Goal: Task Accomplishment & Management: Use online tool/utility

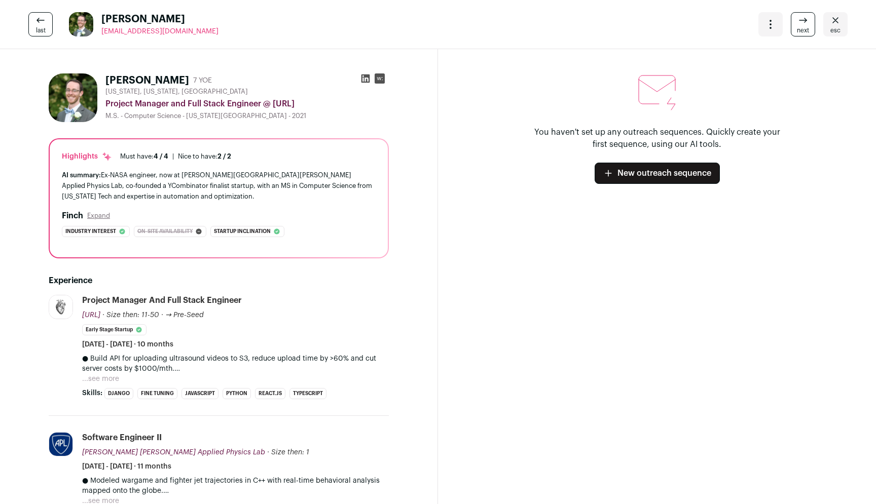
click at [778, 26] on div "Open dropdown" at bounding box center [770, 24] width 24 height 24
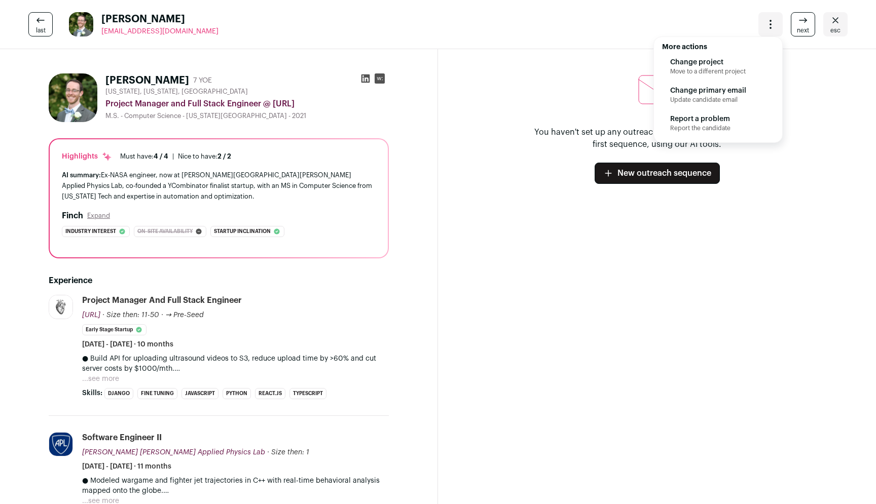
click at [718, 25] on div "last [PERSON_NAME] [EMAIL_ADDRESS][DOMAIN_NAME] More actions Change project Mov…" at bounding box center [438, 24] width 876 height 49
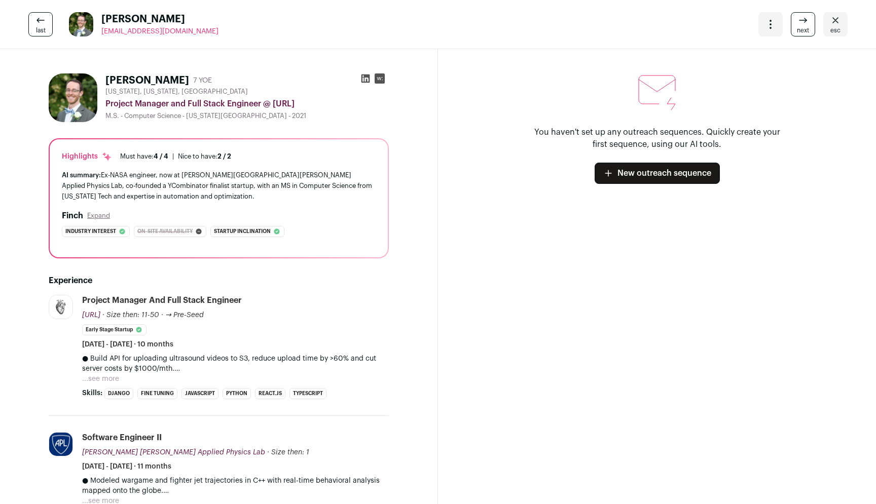
click at [796, 33] on link "next" at bounding box center [803, 24] width 24 height 24
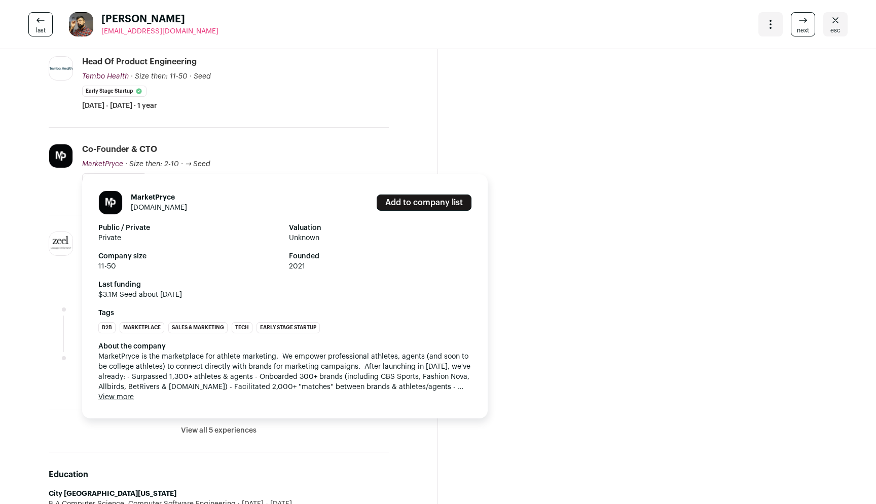
scroll to position [267, 0]
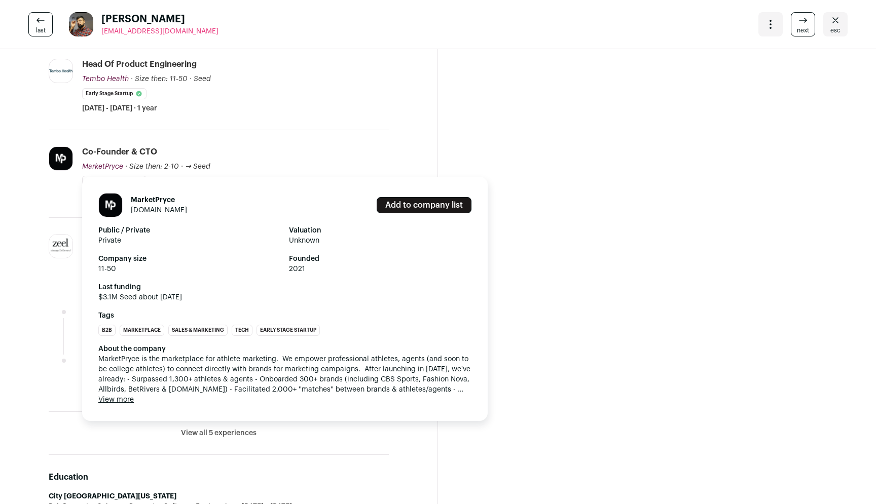
click at [113, 163] on span "MarketPryce" at bounding box center [102, 166] width 41 height 7
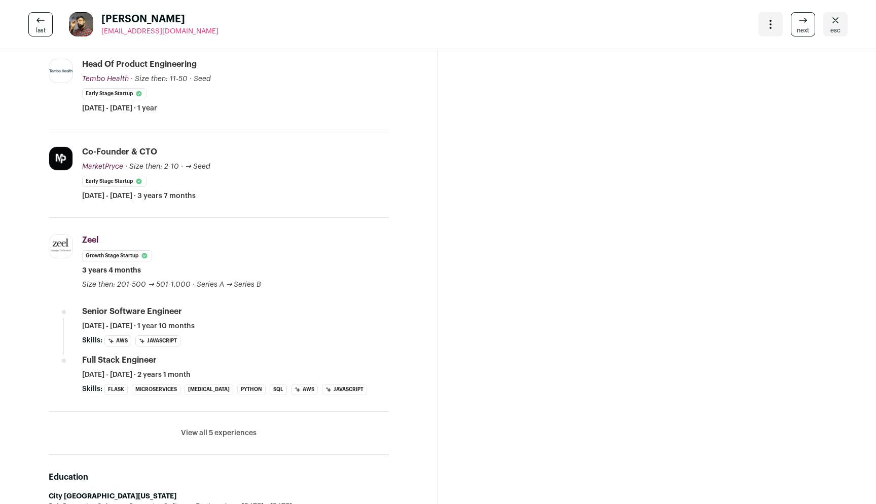
click at [63, 239] on img at bounding box center [60, 246] width 23 height 23
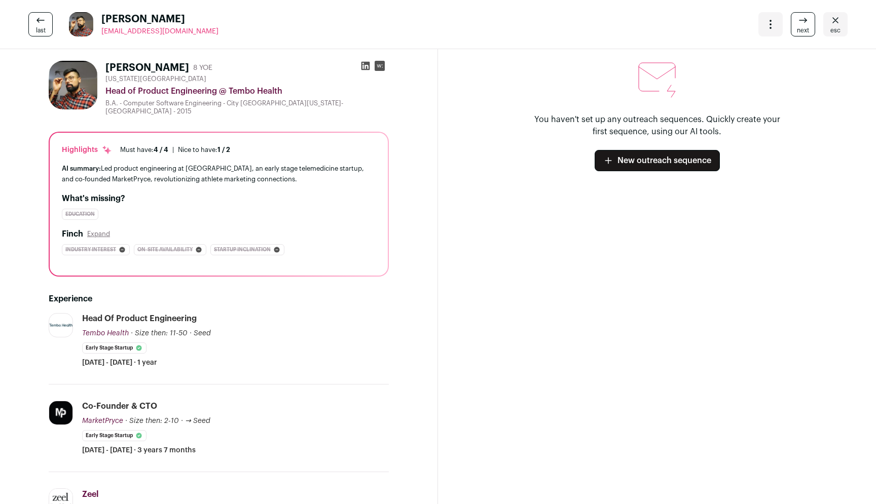
scroll to position [0, 0]
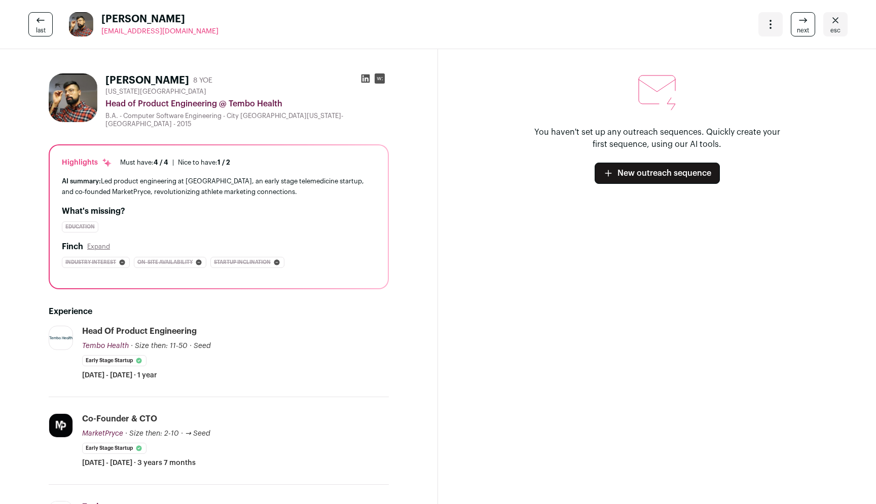
click at [365, 78] on icon at bounding box center [365, 78] width 10 height 10
click at [794, 30] on link "next" at bounding box center [803, 24] width 24 height 24
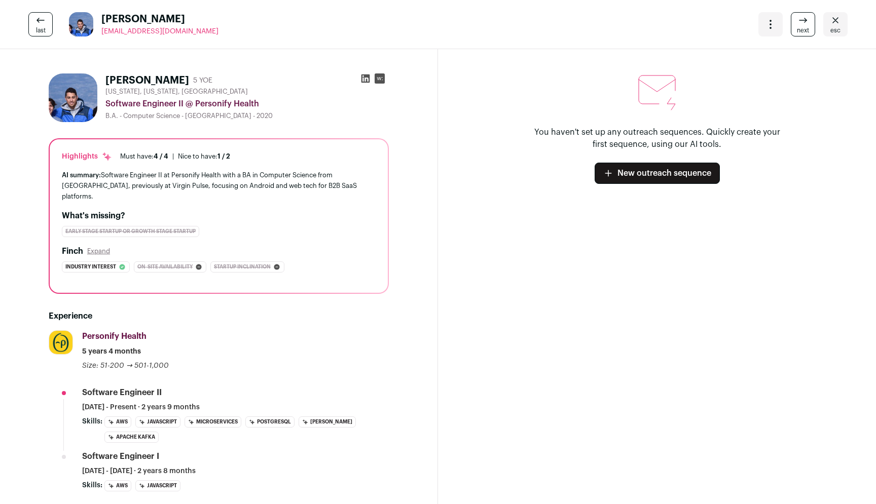
click at [802, 27] on span "next" at bounding box center [803, 30] width 12 height 8
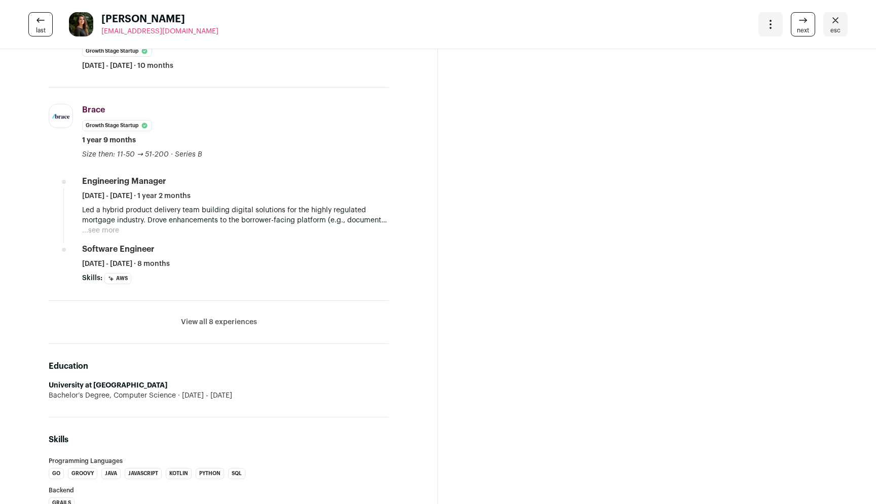
scroll to position [407, 0]
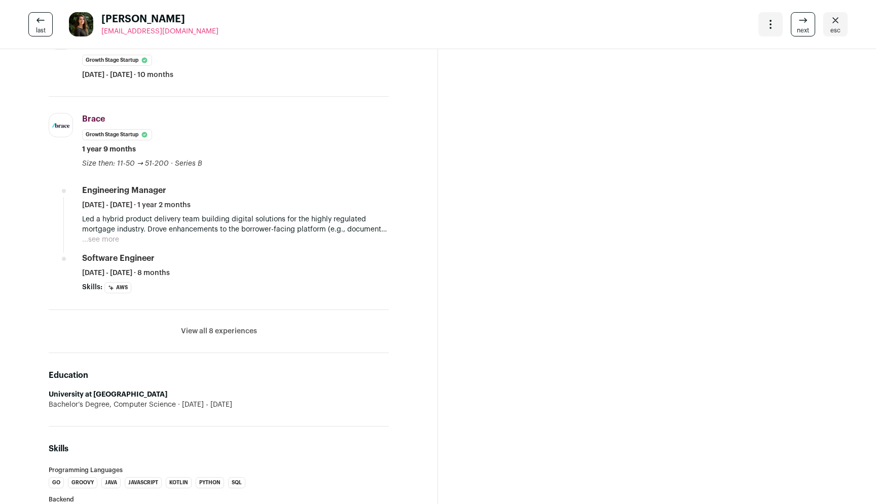
click at [237, 332] on button "View all 8 experiences" at bounding box center [219, 331] width 76 height 10
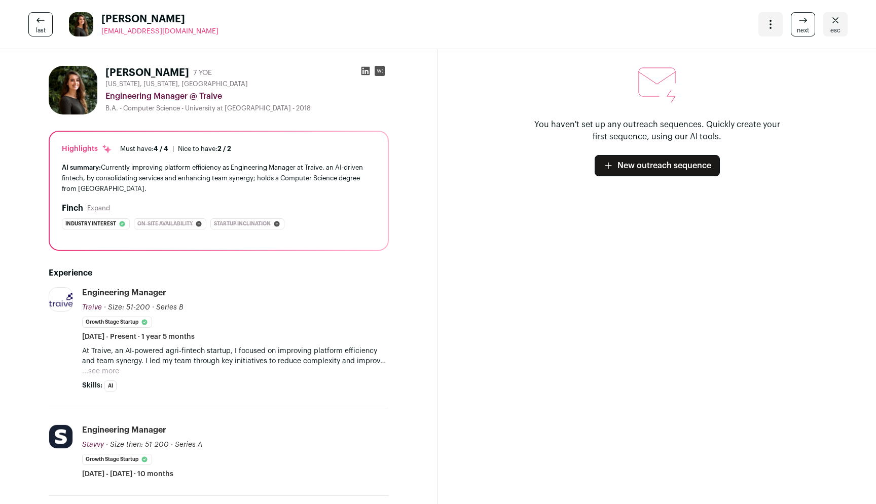
scroll to position [6, 0]
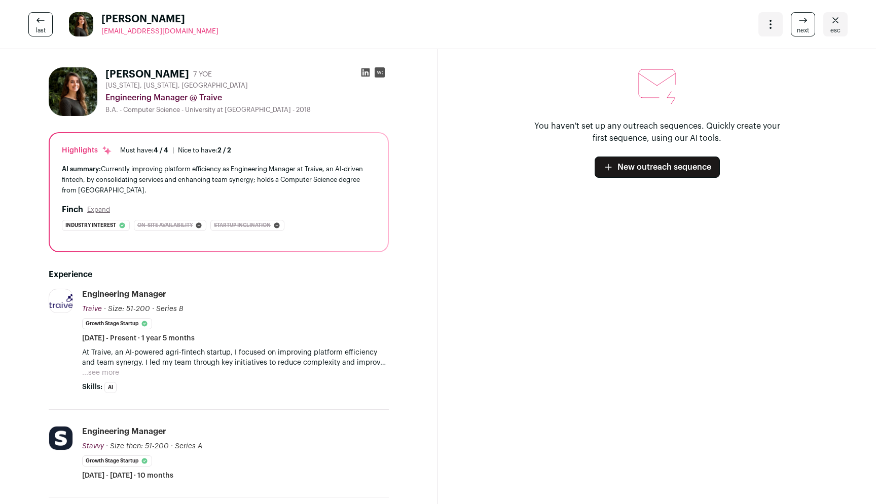
click at [367, 74] on icon at bounding box center [365, 72] width 9 height 9
click at [793, 33] on link "next" at bounding box center [803, 24] width 24 height 24
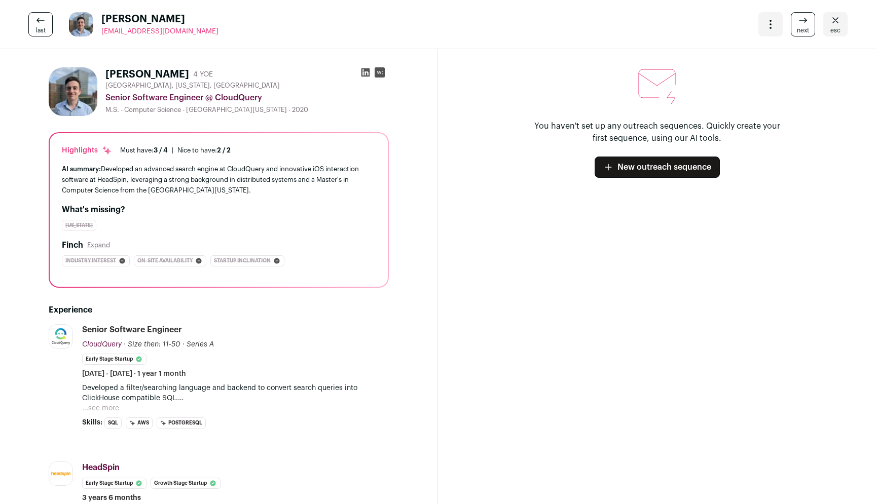
click at [44, 17] on icon at bounding box center [40, 20] width 12 height 12
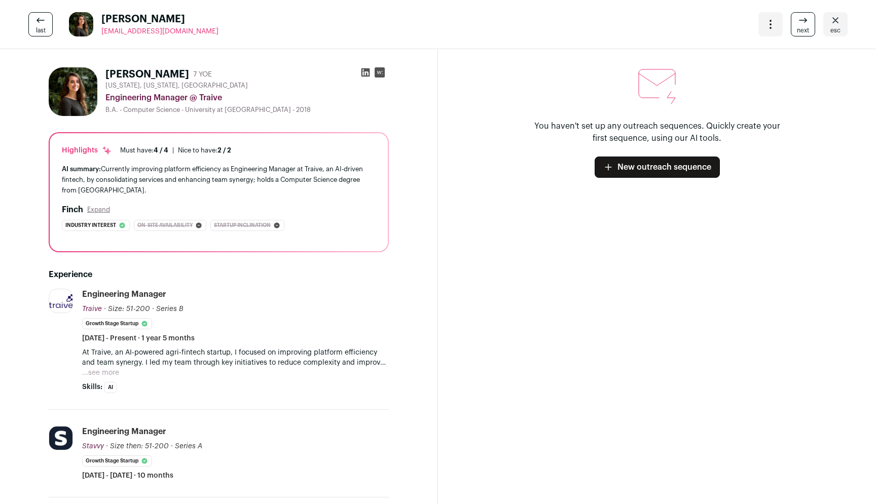
drag, startPoint x: 198, startPoint y: 35, endPoint x: 102, endPoint y: 29, distance: 96.5
click at [102, 29] on div "last [PERSON_NAME] [EMAIL_ADDRESS][DOMAIN_NAME] More actions Change project Mov…" at bounding box center [438, 24] width 876 height 49
copy span "[EMAIL_ADDRESS][DOMAIN_NAME]"
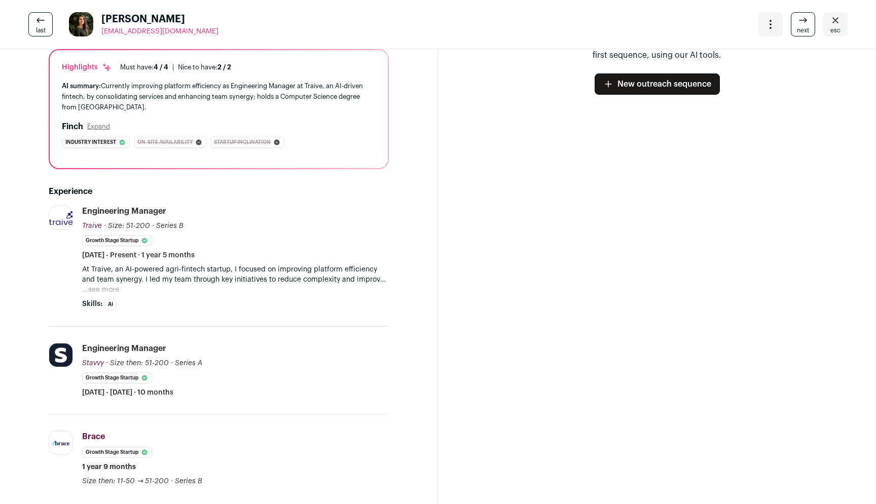
scroll to position [76, 0]
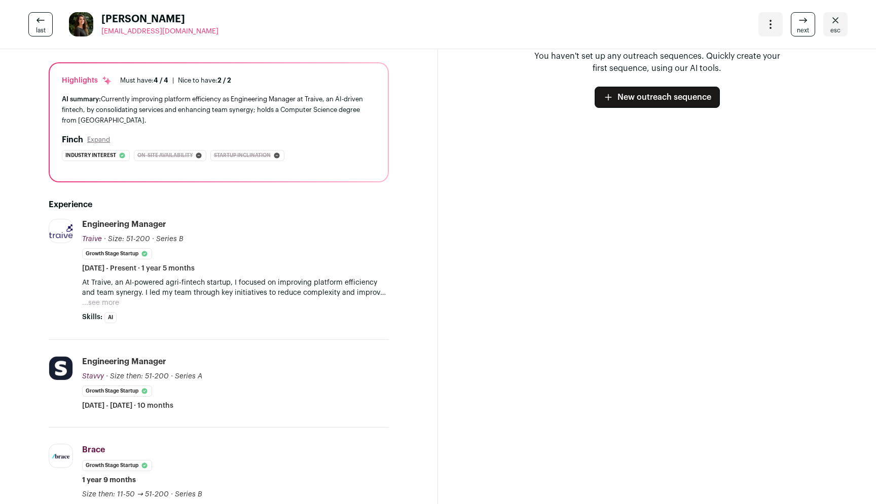
click at [111, 304] on button "...see more" at bounding box center [100, 303] width 37 height 10
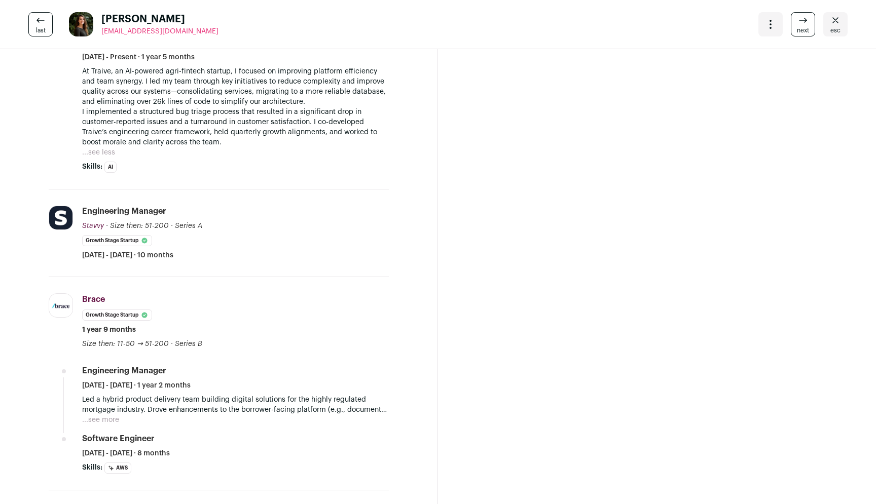
scroll to position [0, 0]
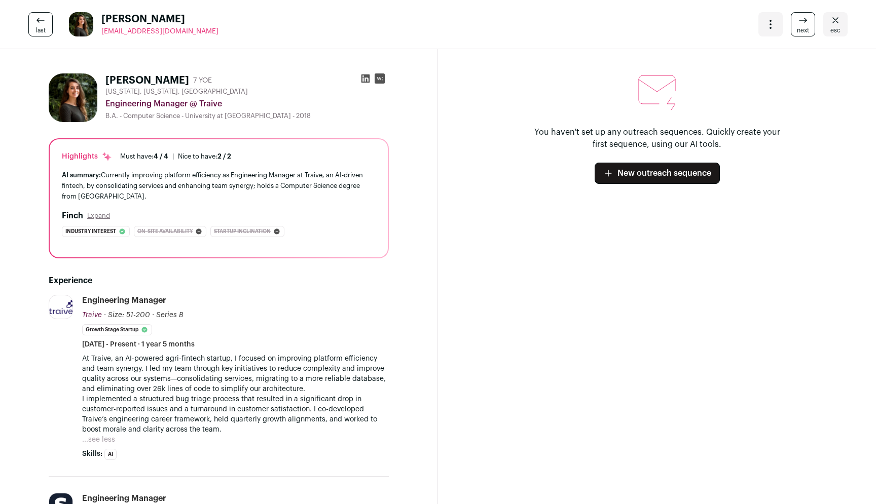
click at [815, 31] on div "More actions Change project Move to a different project Change primary email Up…" at bounding box center [802, 24] width 89 height 24
click at [810, 31] on link "next" at bounding box center [803, 24] width 24 height 24
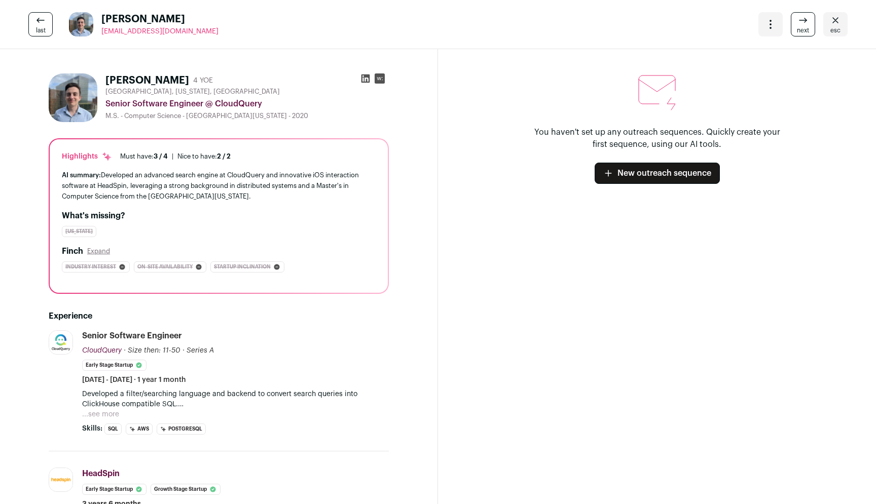
click at [115, 412] on button "...see more" at bounding box center [100, 415] width 37 height 10
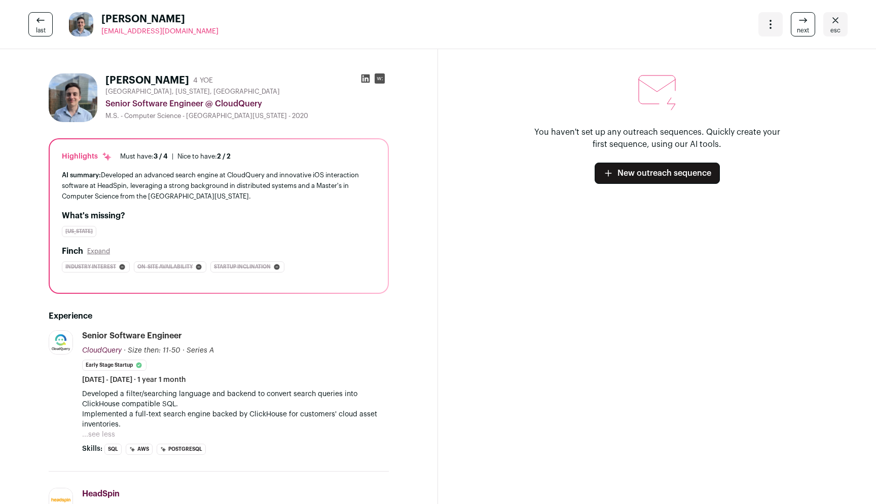
click at [800, 37] on div "last [PERSON_NAME] [EMAIL_ADDRESS][DOMAIN_NAME] More actions Change project Mov…" at bounding box center [438, 24] width 876 height 49
click at [800, 35] on link "next" at bounding box center [803, 24] width 24 height 24
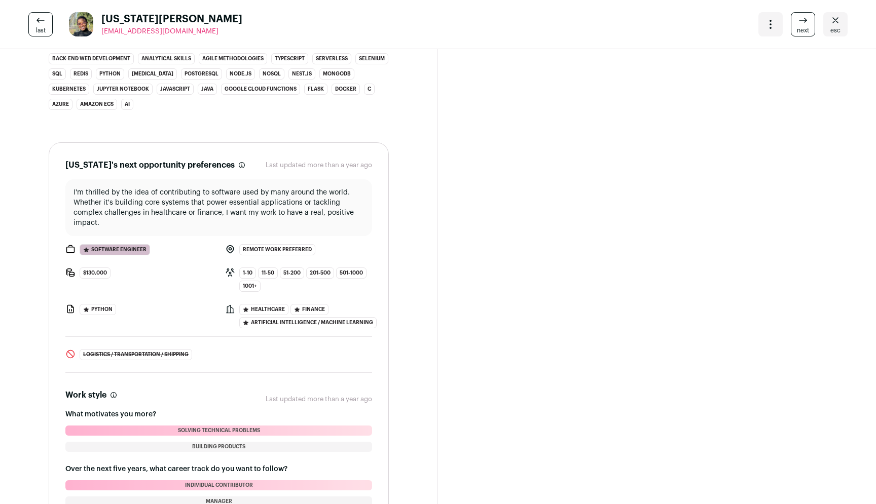
scroll to position [937, 0]
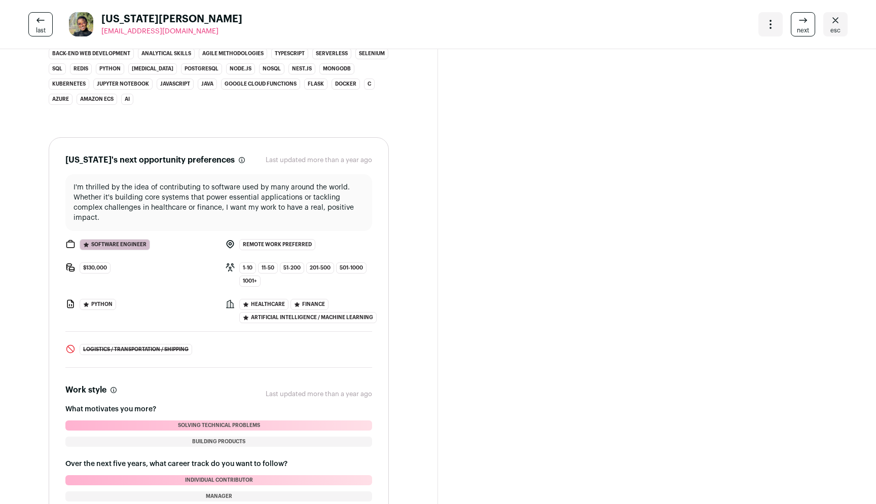
click at [107, 352] on span "Logistics / Transportation / Shipping" at bounding box center [136, 349] width 113 height 11
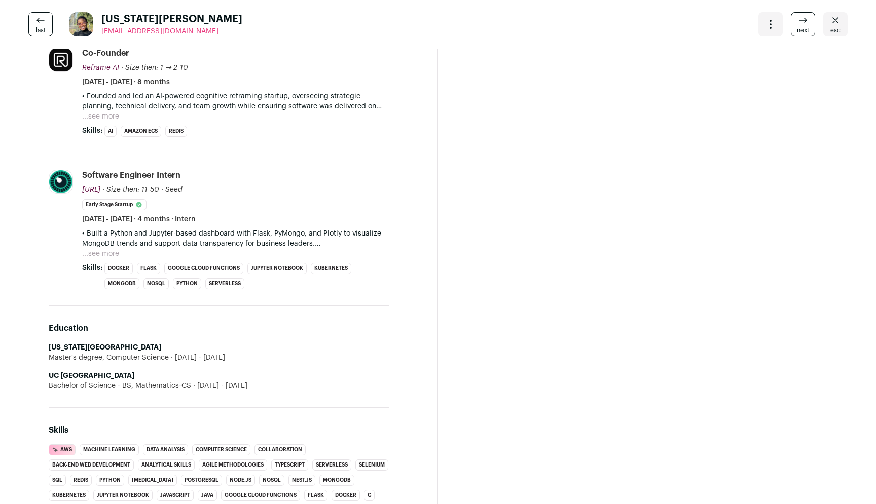
scroll to position [0, 0]
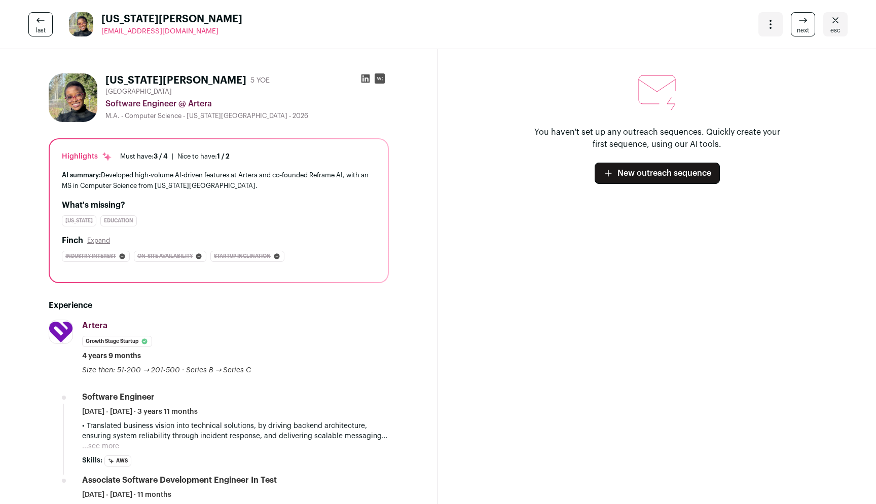
drag, startPoint x: 182, startPoint y: 36, endPoint x: 102, endPoint y: 32, distance: 79.7
click at [102, 32] on div "last [US_STATE][PERSON_NAME] [EMAIL_ADDRESS][DOMAIN_NAME] More actions Change p…" at bounding box center [438, 24] width 876 height 49
copy span "[EMAIL_ADDRESS][DOMAIN_NAME]"
click at [362, 75] on icon at bounding box center [365, 78] width 10 height 10
drag, startPoint x: 107, startPoint y: 76, endPoint x: 143, endPoint y: 77, distance: 36.0
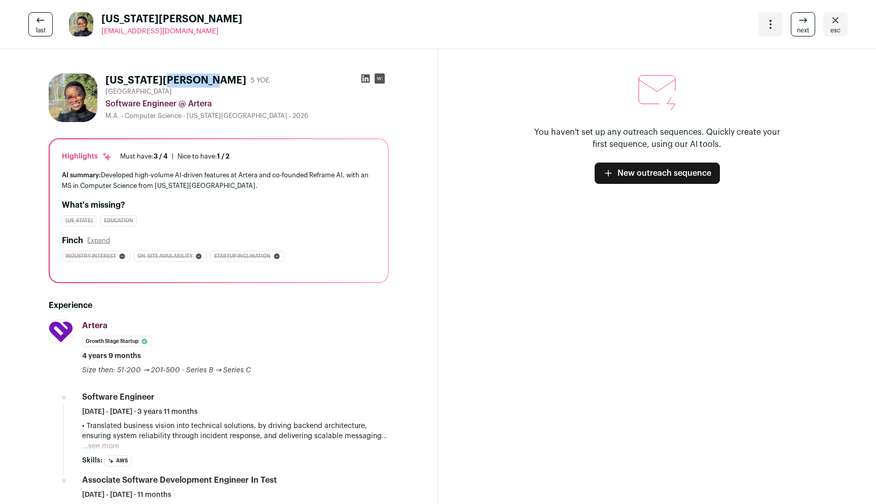
click at [143, 77] on h1 "[US_STATE][PERSON_NAME]" at bounding box center [175, 80] width 141 height 14
copy h1 "[US_STATE]"
click at [793, 23] on link "next" at bounding box center [803, 24] width 24 height 24
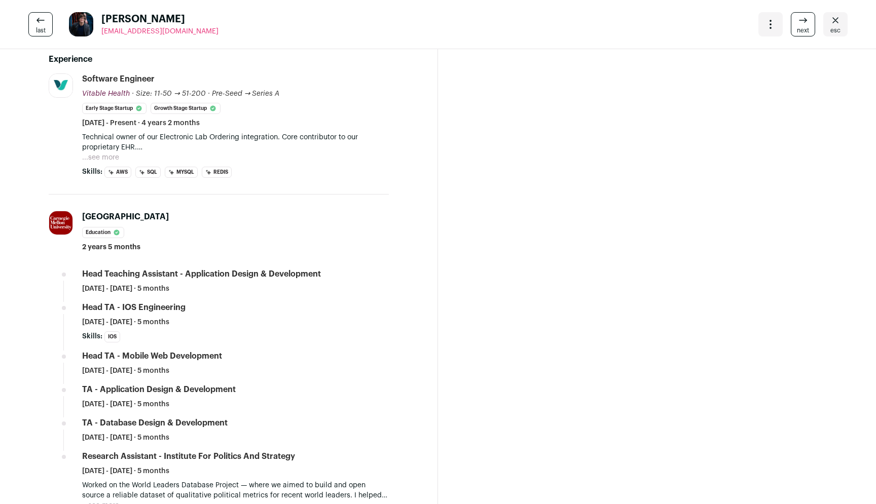
scroll to position [253, 0]
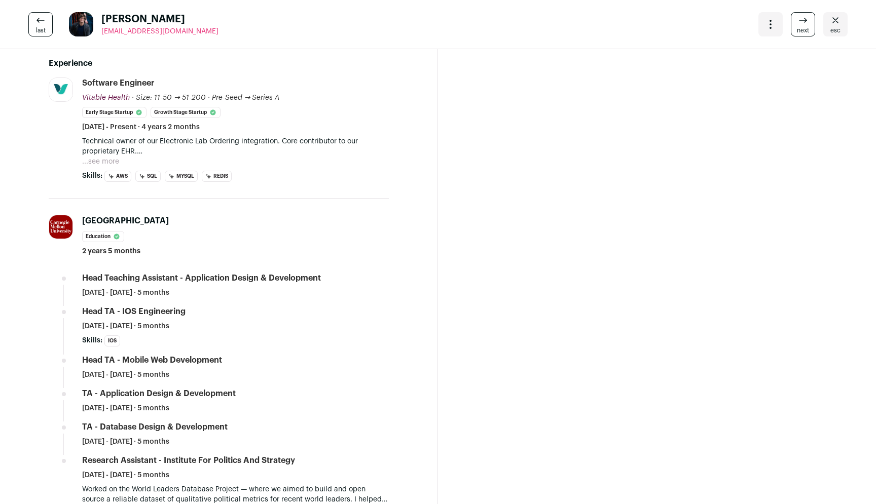
click at [101, 160] on button "...see more" at bounding box center [100, 162] width 37 height 10
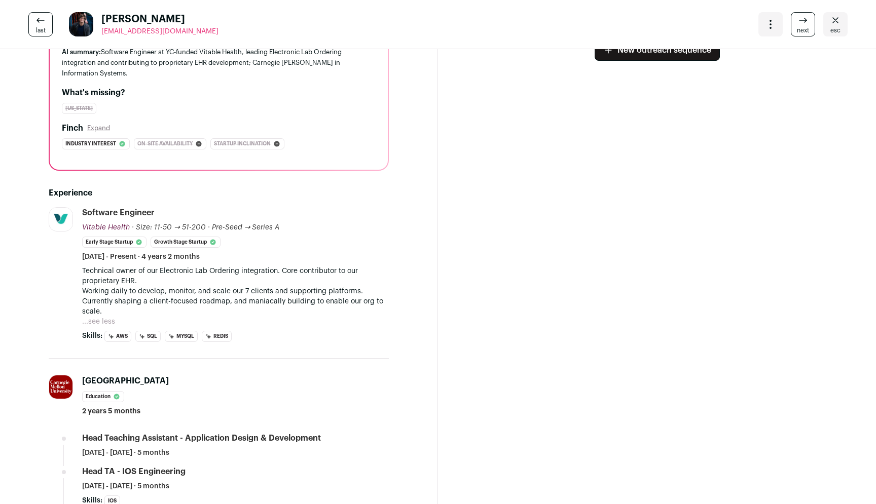
scroll to position [0, 0]
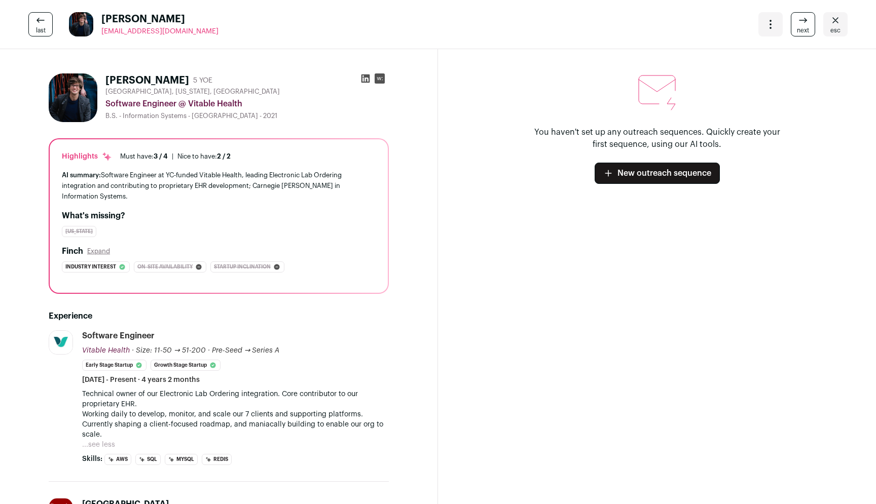
click at [368, 80] on icon at bounding box center [365, 78] width 10 height 10
click at [803, 32] on span "next" at bounding box center [803, 30] width 12 height 8
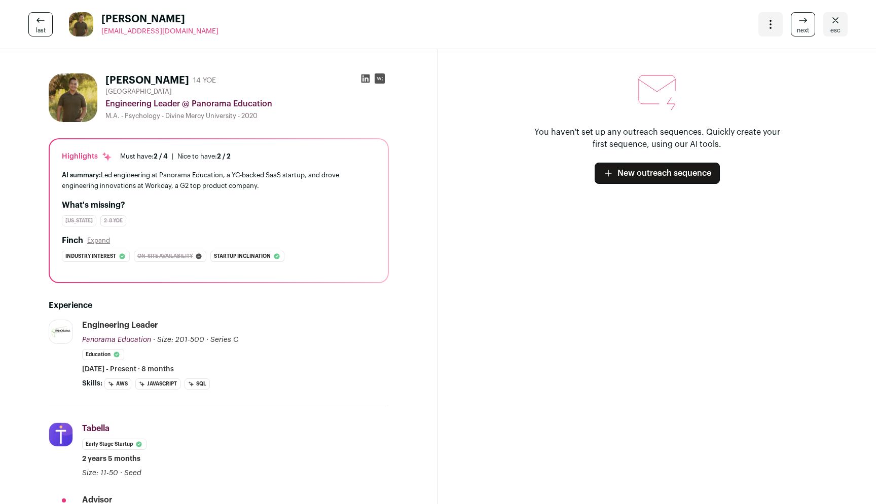
scroll to position [10, 0]
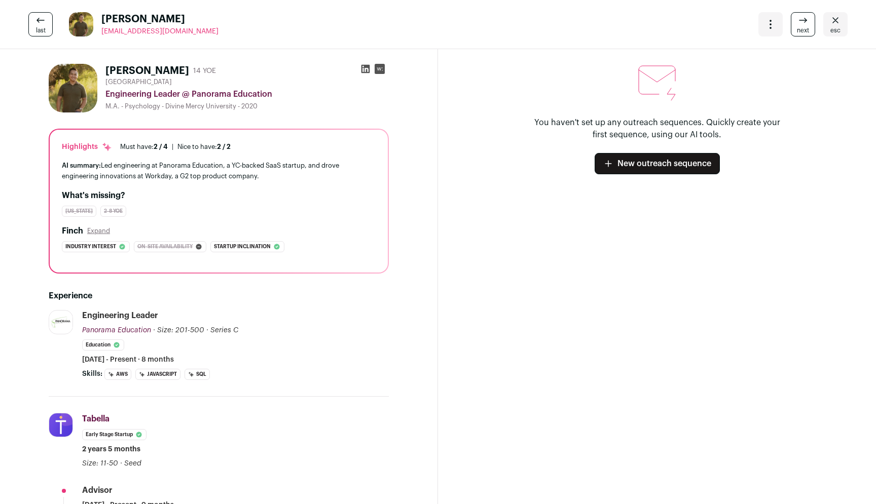
click at [797, 26] on link "next" at bounding box center [803, 24] width 24 height 24
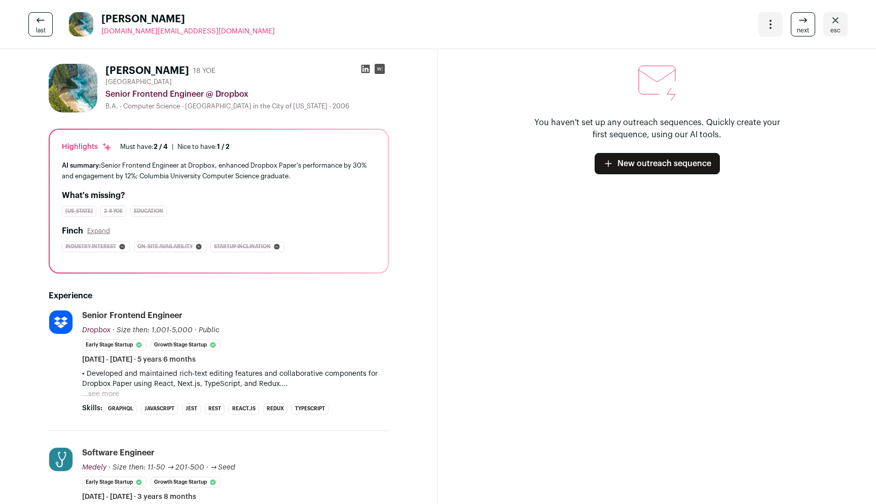
click at [30, 32] on link "last" at bounding box center [40, 24] width 24 height 24
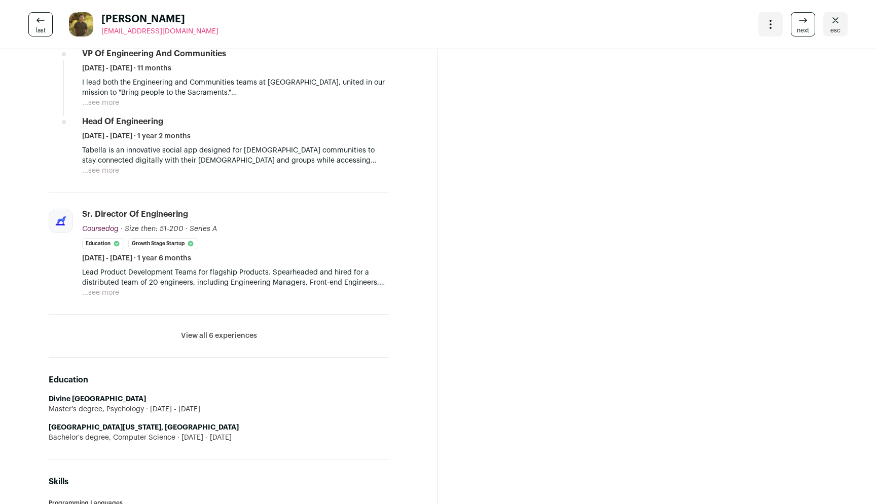
scroll to position [480, 0]
click at [175, 312] on li "Coursedog [DOMAIN_NAME] Add to company list Public / Private Private Valuation …" at bounding box center [219, 253] width 340 height 122
click at [186, 324] on li "View all 6 experiences View less" at bounding box center [219, 335] width 340 height 43
click at [188, 333] on button "View all 6 experiences" at bounding box center [219, 335] width 76 height 10
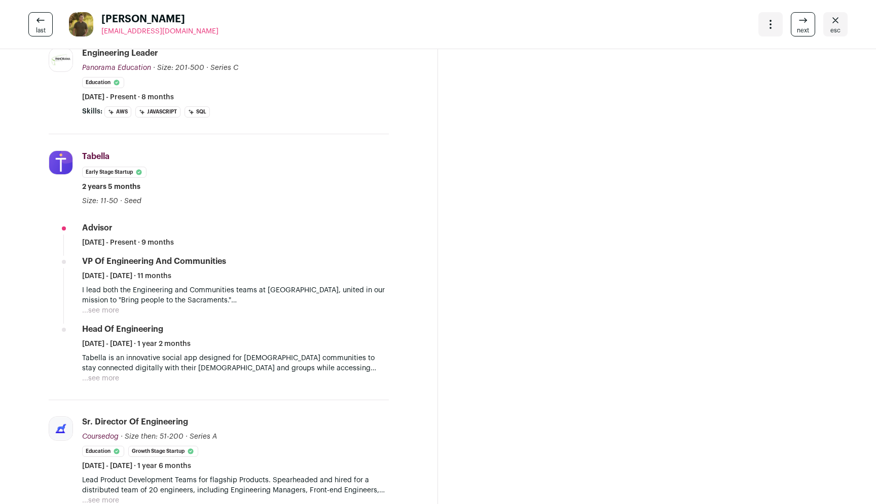
scroll to position [0, 0]
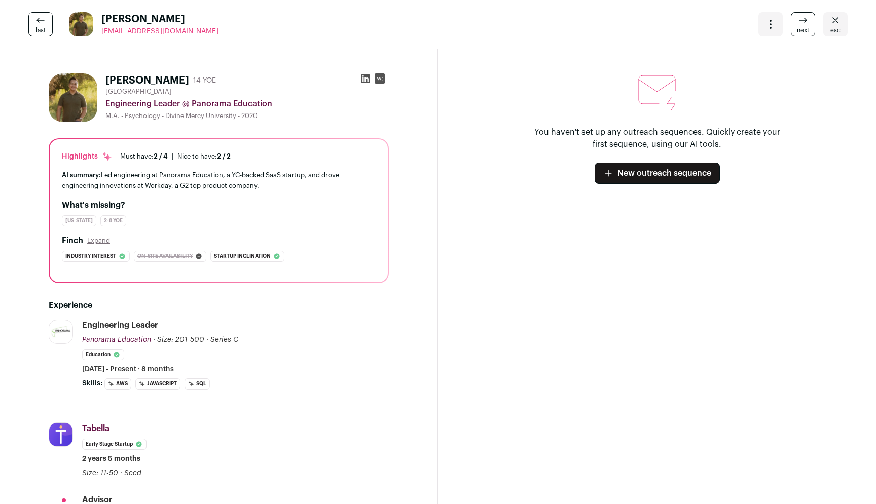
click at [808, 30] on span "next" at bounding box center [803, 30] width 12 height 8
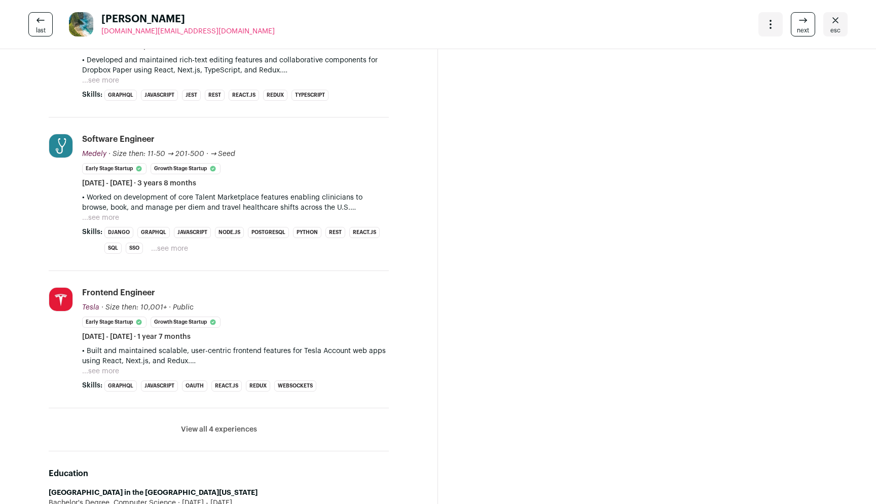
scroll to position [352, 0]
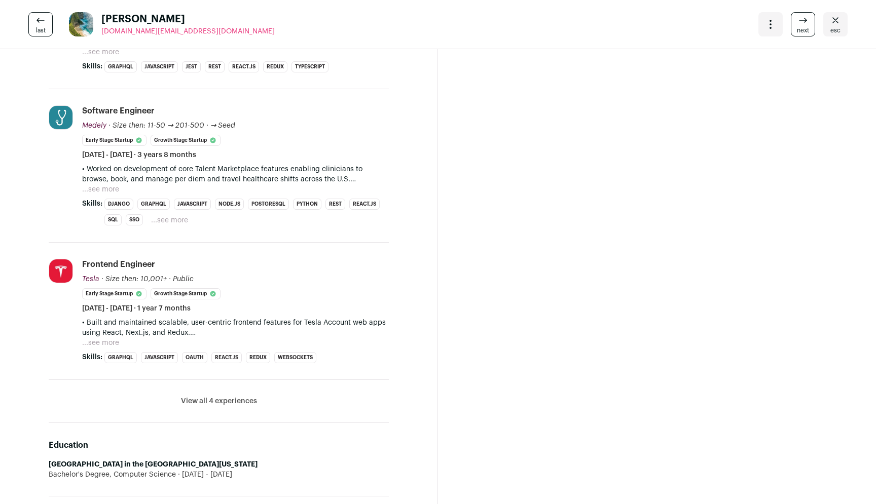
click at [309, 408] on li "View all 4 experiences View less" at bounding box center [219, 401] width 340 height 43
click at [241, 401] on button "View all 4 experiences" at bounding box center [219, 401] width 76 height 10
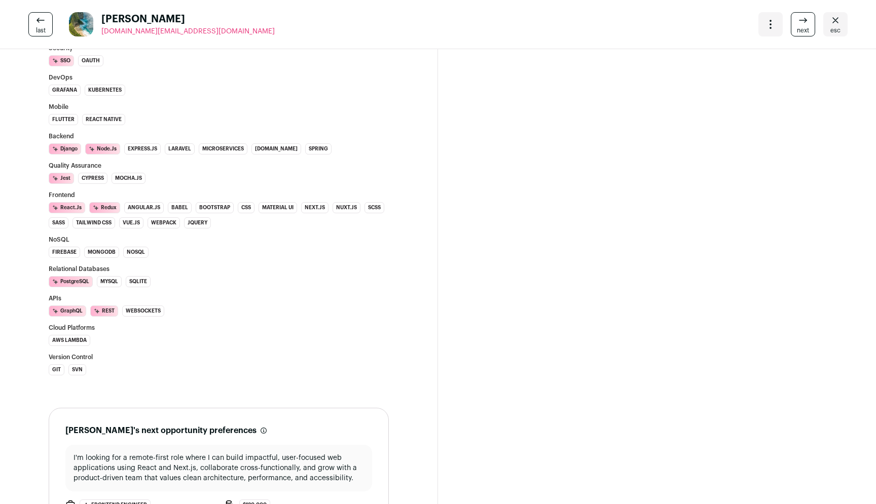
scroll to position [926, 0]
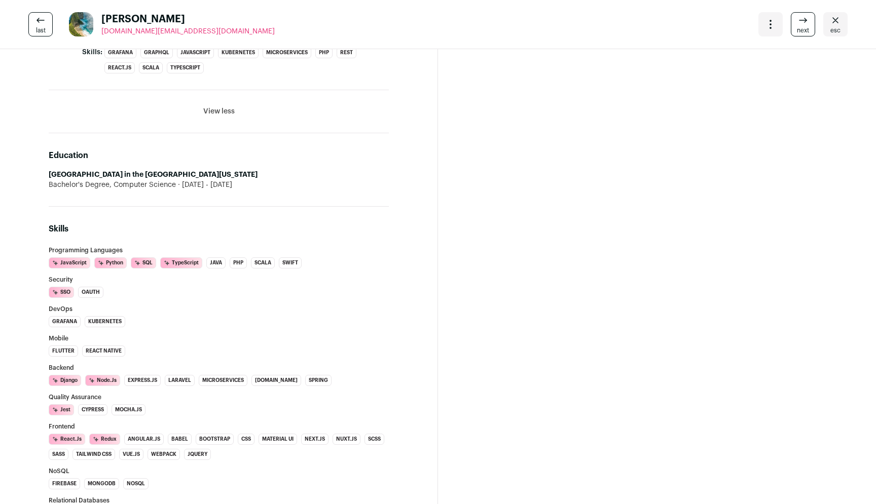
click at [795, 24] on link "next" at bounding box center [803, 24] width 24 height 24
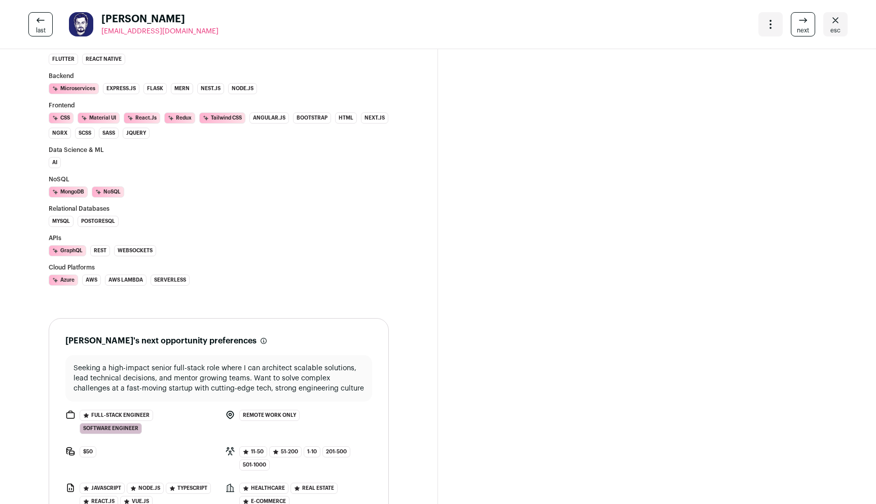
scroll to position [727, 0]
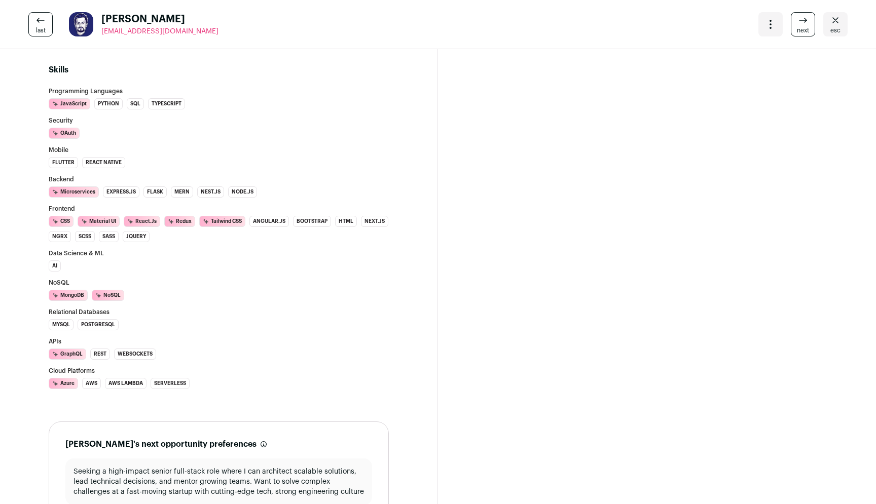
click at [797, 21] on link "next" at bounding box center [803, 24] width 24 height 24
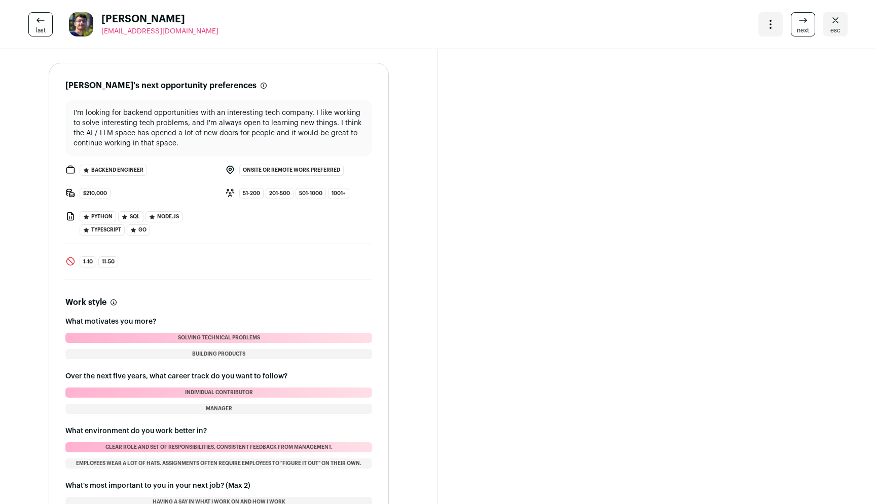
scroll to position [1122, 0]
click at [796, 25] on link "next" at bounding box center [803, 24] width 24 height 24
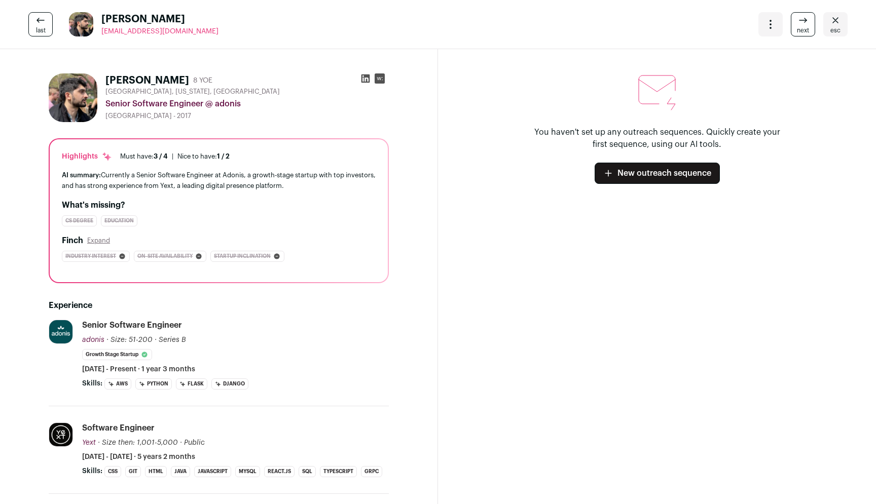
click at [364, 82] on icon at bounding box center [365, 79] width 9 height 9
drag, startPoint x: 224, startPoint y: 40, endPoint x: 102, endPoint y: 28, distance: 122.7
click at [102, 28] on div "last [PERSON_NAME] [EMAIL_ADDRESS][DOMAIN_NAME] More actions Change project Mov…" at bounding box center [438, 24] width 876 height 49
copy span "[EMAIL_ADDRESS][DOMAIN_NAME]"
click at [790, 29] on div "More actions Change project Move to a different project Change primary email Up…" at bounding box center [802, 24] width 89 height 24
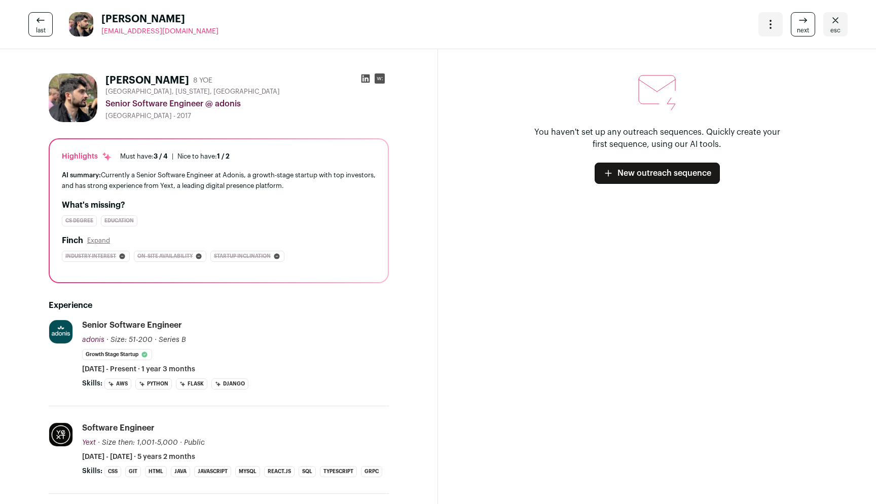
click at [795, 29] on link "next" at bounding box center [803, 24] width 24 height 24
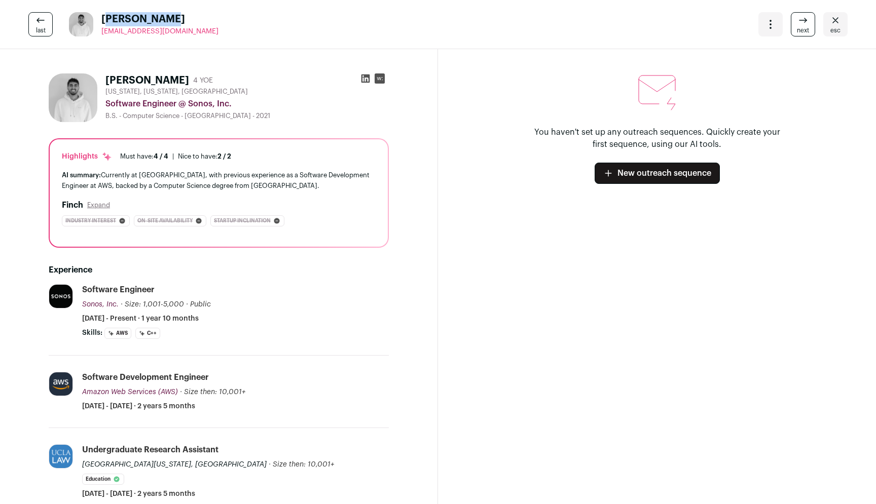
drag, startPoint x: 241, startPoint y: 21, endPoint x: 106, endPoint y: 22, distance: 134.8
click at [106, 22] on div "last [PERSON_NAME] [EMAIL_ADDRESS][DOMAIN_NAME] More actions Change project Mov…" at bounding box center [438, 24] width 876 height 49
drag, startPoint x: 224, startPoint y: 26, endPoint x: 102, endPoint y: 31, distance: 121.3
click at [102, 31] on div "last [PERSON_NAME] [EMAIL_ADDRESS][DOMAIN_NAME] More actions Change project Mov…" at bounding box center [438, 24] width 876 height 49
drag, startPoint x: 216, startPoint y: 32, endPoint x: 100, endPoint y: 33, distance: 116.1
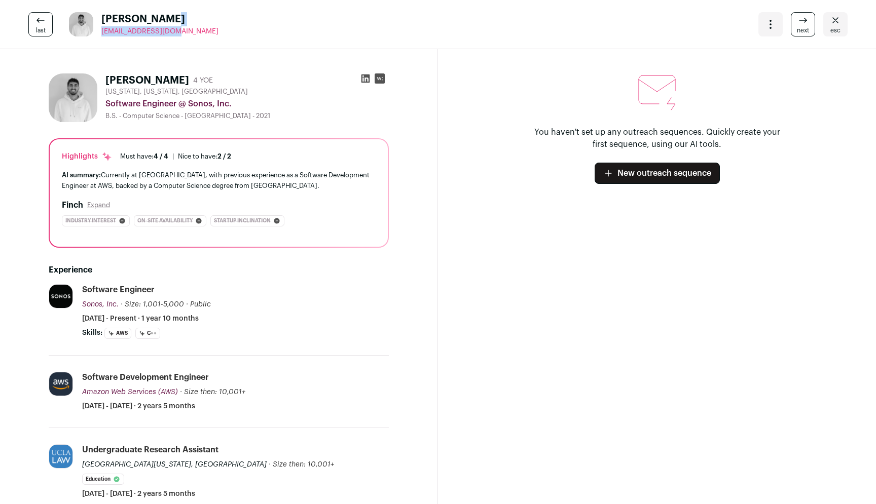
click at [100, 33] on div "last [PERSON_NAME] [EMAIL_ADDRESS][DOMAIN_NAME] More actions Change project Mov…" at bounding box center [438, 24] width 876 height 49
copy span "[EMAIL_ADDRESS][DOMAIN_NAME]"
click at [363, 74] on icon at bounding box center [365, 78] width 10 height 10
click at [365, 81] on icon at bounding box center [365, 78] width 10 height 10
click at [809, 23] on icon at bounding box center [803, 20] width 12 height 12
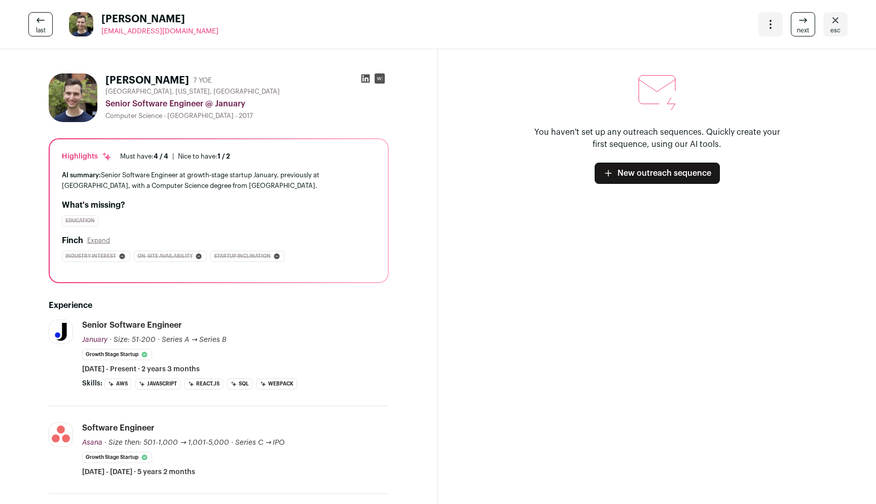
drag, startPoint x: 206, startPoint y: 40, endPoint x: 102, endPoint y: 35, distance: 104.0
click at [102, 35] on div "last [PERSON_NAME] [EMAIL_ADDRESS][DOMAIN_NAME] More actions Change project Mov…" at bounding box center [438, 24] width 876 height 49
copy span "[EMAIL_ADDRESS][DOMAIN_NAME]"
click at [365, 81] on icon at bounding box center [365, 78] width 10 height 10
